Goal: Communication & Community: Answer question/provide support

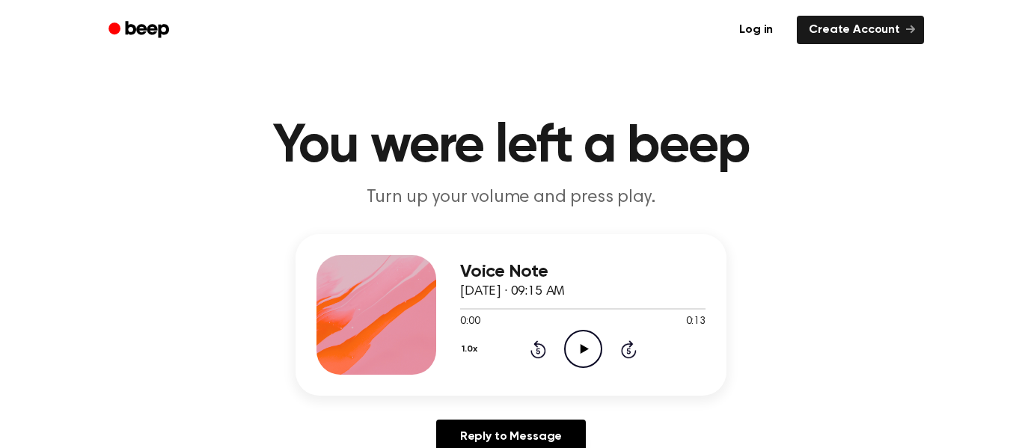
click at [587, 351] on icon "Play Audio" at bounding box center [583, 349] width 38 height 38
click at [585, 352] on icon at bounding box center [583, 349] width 7 height 10
click at [537, 350] on icon at bounding box center [538, 351] width 4 height 6
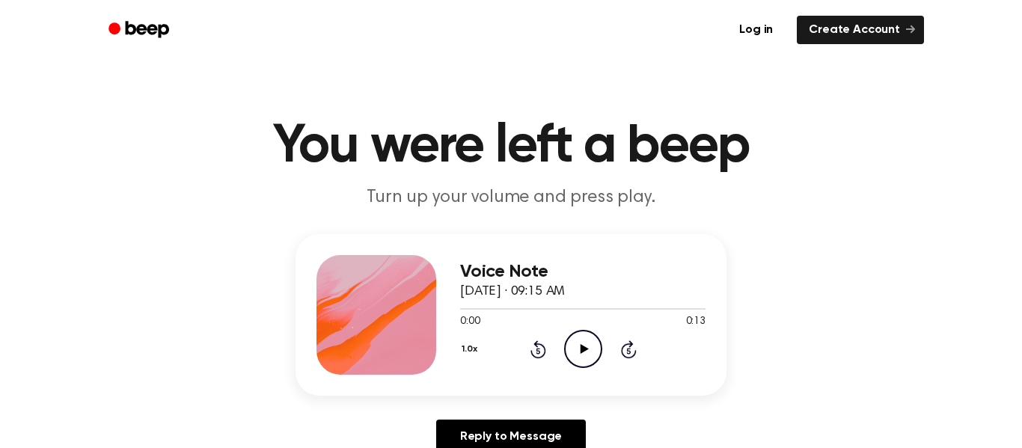
click at [564, 351] on icon "Play Audio" at bounding box center [583, 349] width 38 height 38
click at [539, 351] on icon "Rewind 5 seconds" at bounding box center [538, 349] width 16 height 19
click at [540, 354] on icon "Rewind 5 seconds" at bounding box center [538, 349] width 16 height 19
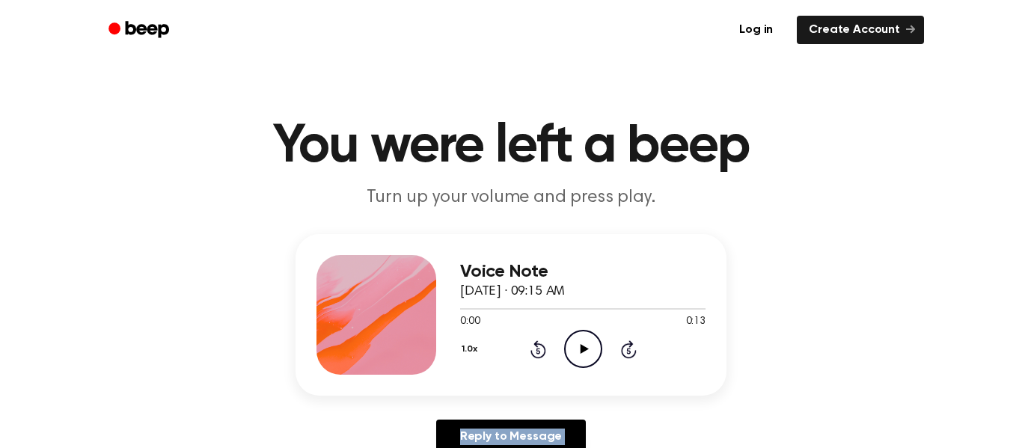
click at [540, 354] on icon "Rewind 5 seconds" at bounding box center [538, 349] width 16 height 19
click at [565, 351] on circle at bounding box center [583, 349] width 37 height 37
click at [578, 349] on icon "Play Audio" at bounding box center [583, 349] width 38 height 38
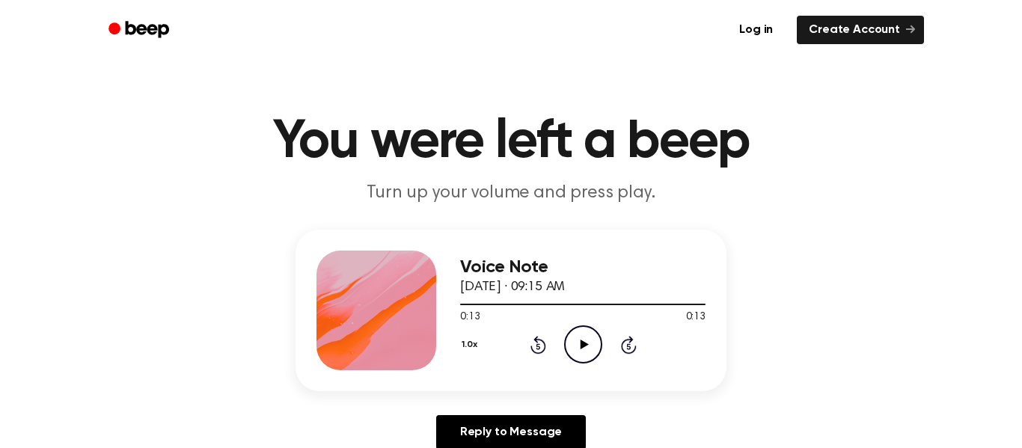
scroll to position [6, 0]
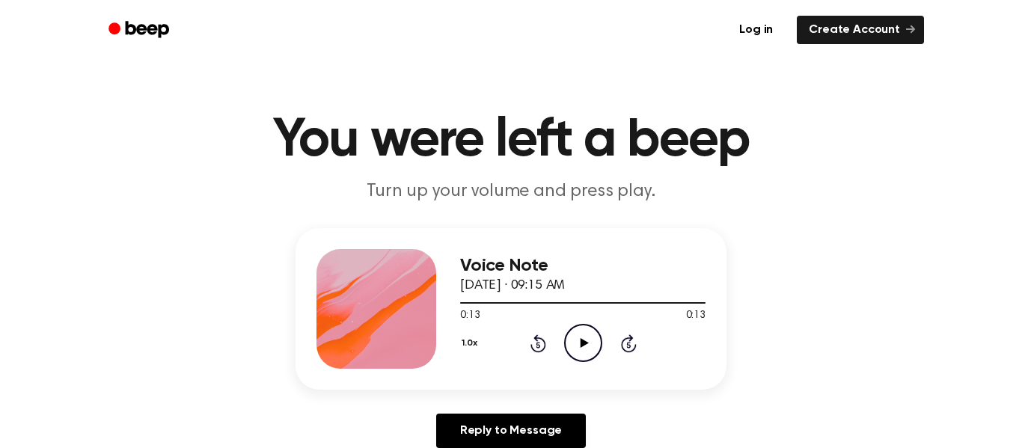
click at [580, 348] on icon "Play Audio" at bounding box center [583, 343] width 38 height 38
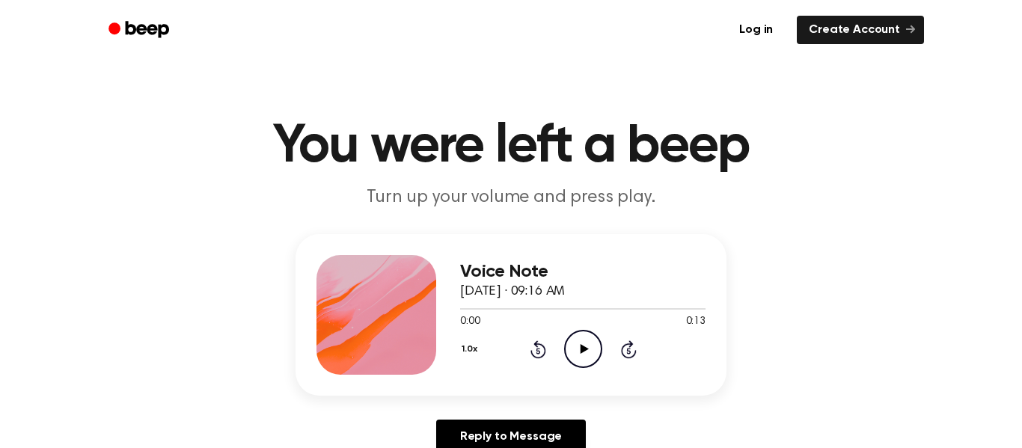
click at [581, 348] on icon at bounding box center [584, 349] width 8 height 10
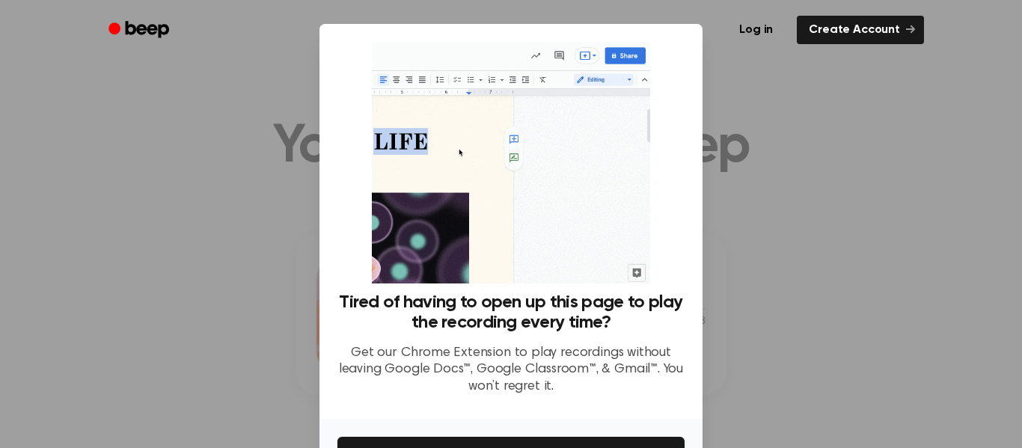
click at [749, 364] on div at bounding box center [511, 224] width 1022 height 448
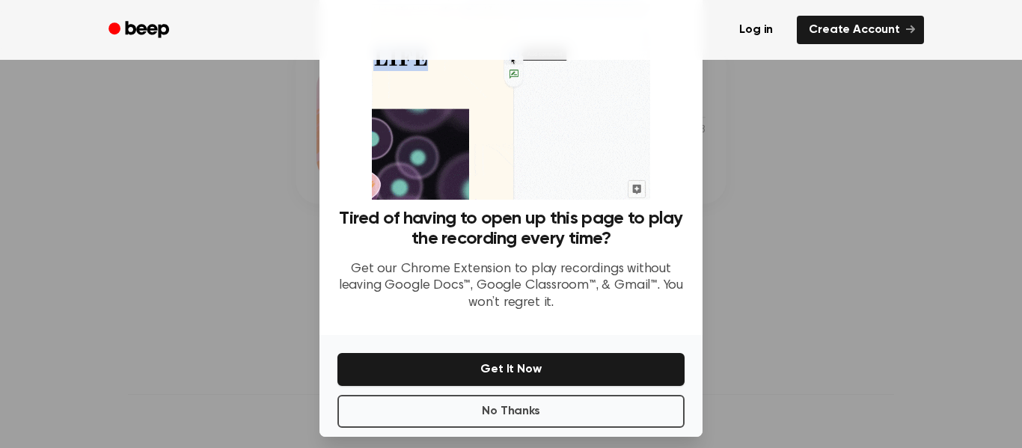
scroll to position [92, 0]
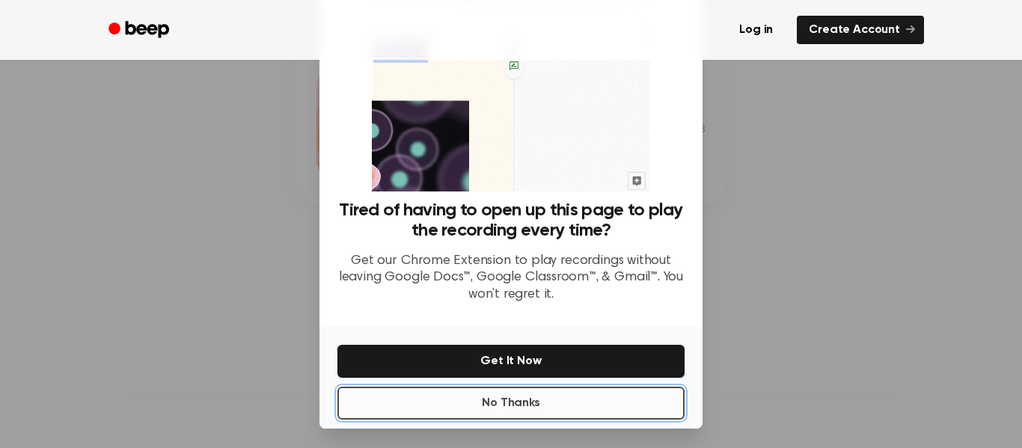
click at [489, 409] on button "No Thanks" at bounding box center [510, 403] width 347 height 33
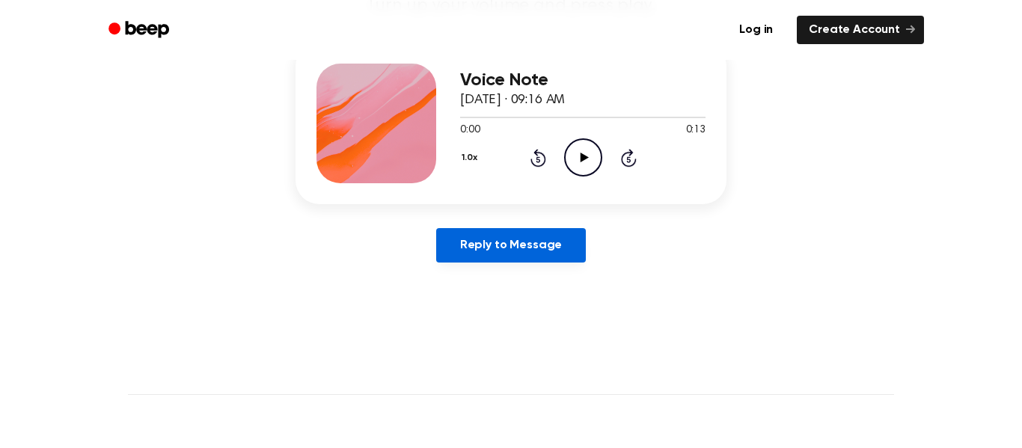
click at [545, 239] on link "Reply to Message" at bounding box center [511, 245] width 150 height 34
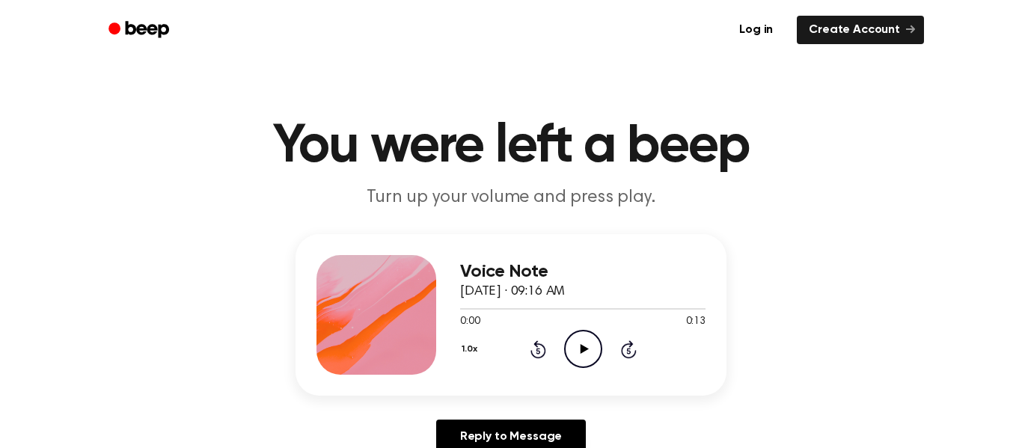
click at [575, 346] on icon "Play Audio" at bounding box center [583, 349] width 38 height 38
click at [587, 349] on icon at bounding box center [584, 349] width 8 height 10
